Goal: Navigation & Orientation: Find specific page/section

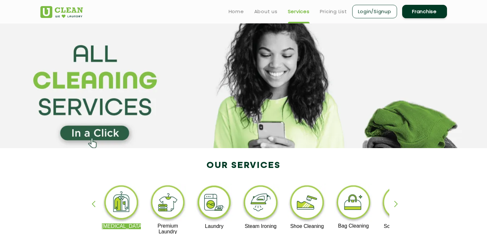
scroll to position [320, 0]
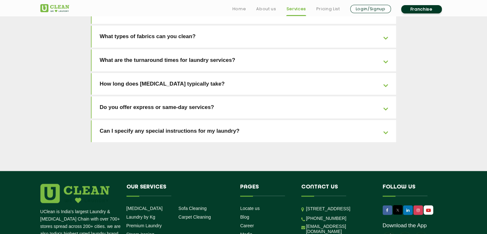
scroll to position [1460, 0]
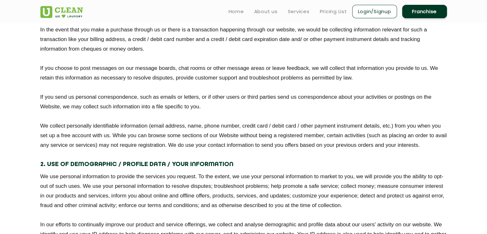
scroll to position [415, 0]
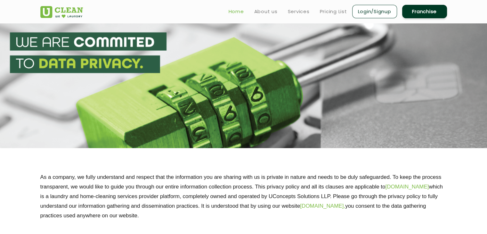
click at [239, 8] on link "Home" at bounding box center [236, 12] width 15 height 8
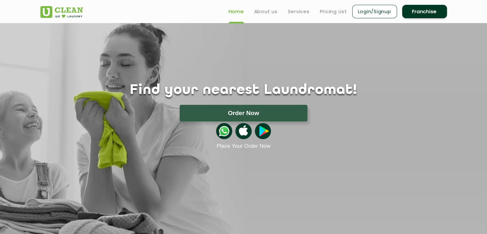
click at [220, 53] on div "Find your nearest Laundromat! Please select the location Order Now Place Your O…" at bounding box center [244, 86] width 416 height 126
click at [186, 53] on div "Find your nearest Laundromat! Please select the location Order Now Place Your O…" at bounding box center [244, 86] width 416 height 126
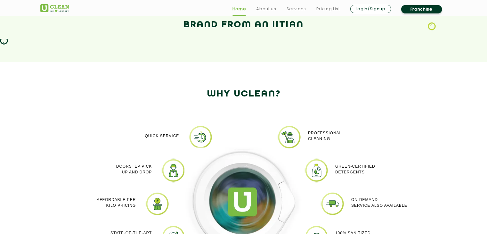
scroll to position [512, 0]
